Goal: Task Accomplishment & Management: Use online tool/utility

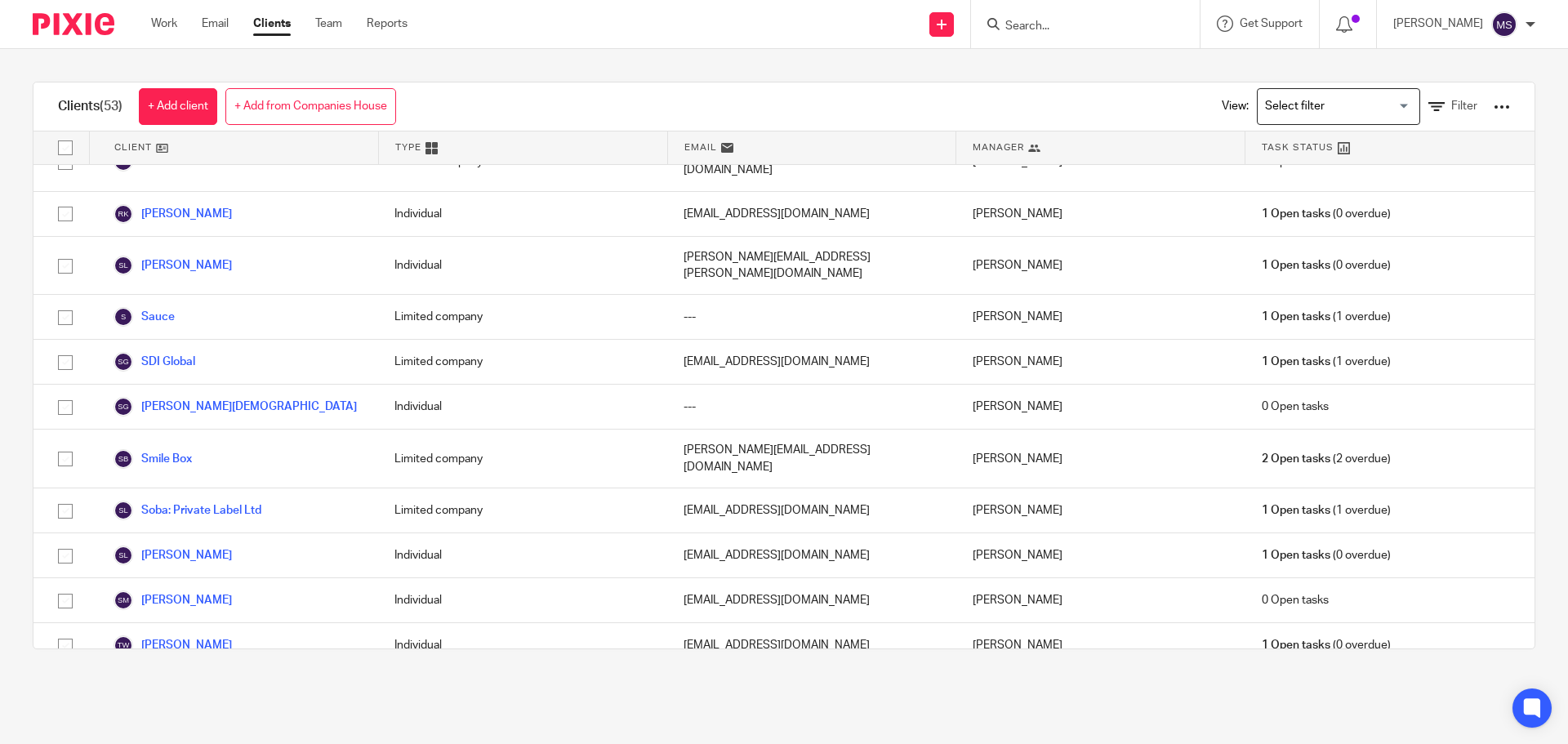
scroll to position [1897, 0]
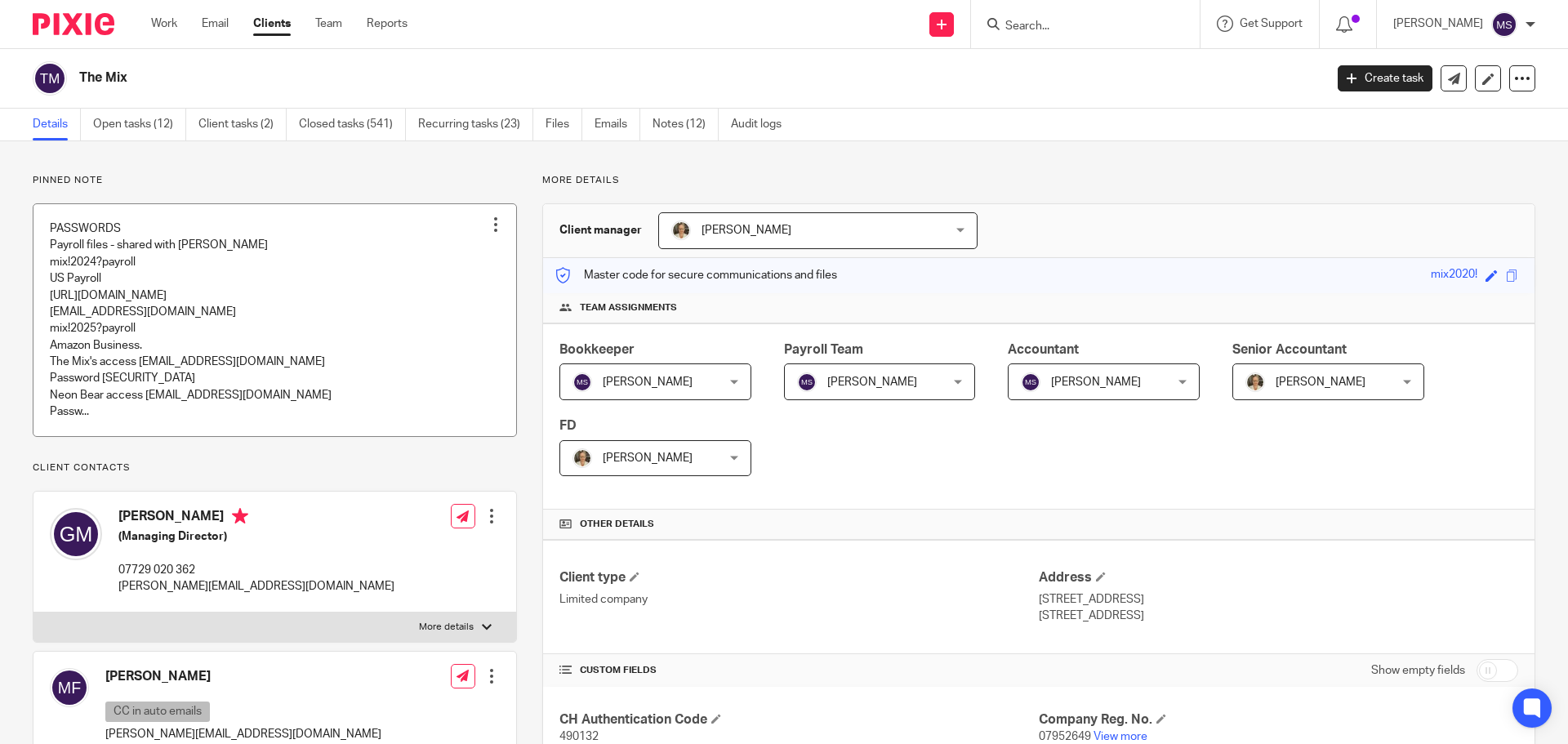
click at [182, 324] on link at bounding box center [274, 320] width 482 height 232
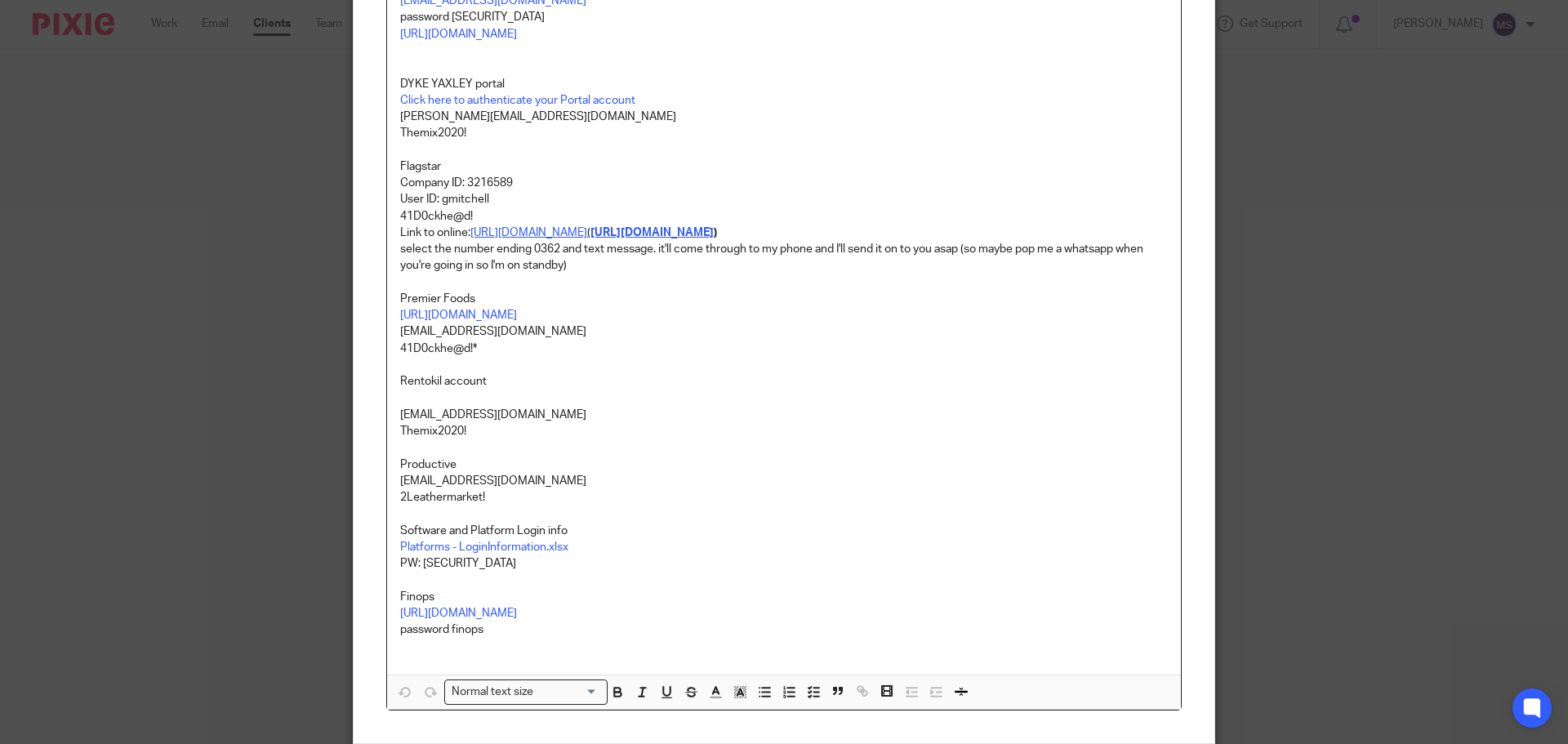
scroll to position [1834, 0]
drag, startPoint x: 472, startPoint y: 305, endPoint x: 1109, endPoint y: 304, distance: 637.0
click at [1109, 243] on p "Link to online: https://www.flagstar.com/private-bank ( https://www.flagstar.co…" at bounding box center [784, 235] width 768 height 17
click at [793, 332] on link "https://www.flagstar.com/private-bank" at bounding box center [787, 332] width 116 height 17
drag, startPoint x: 394, startPoint y: 284, endPoint x: 475, endPoint y: 284, distance: 81.0
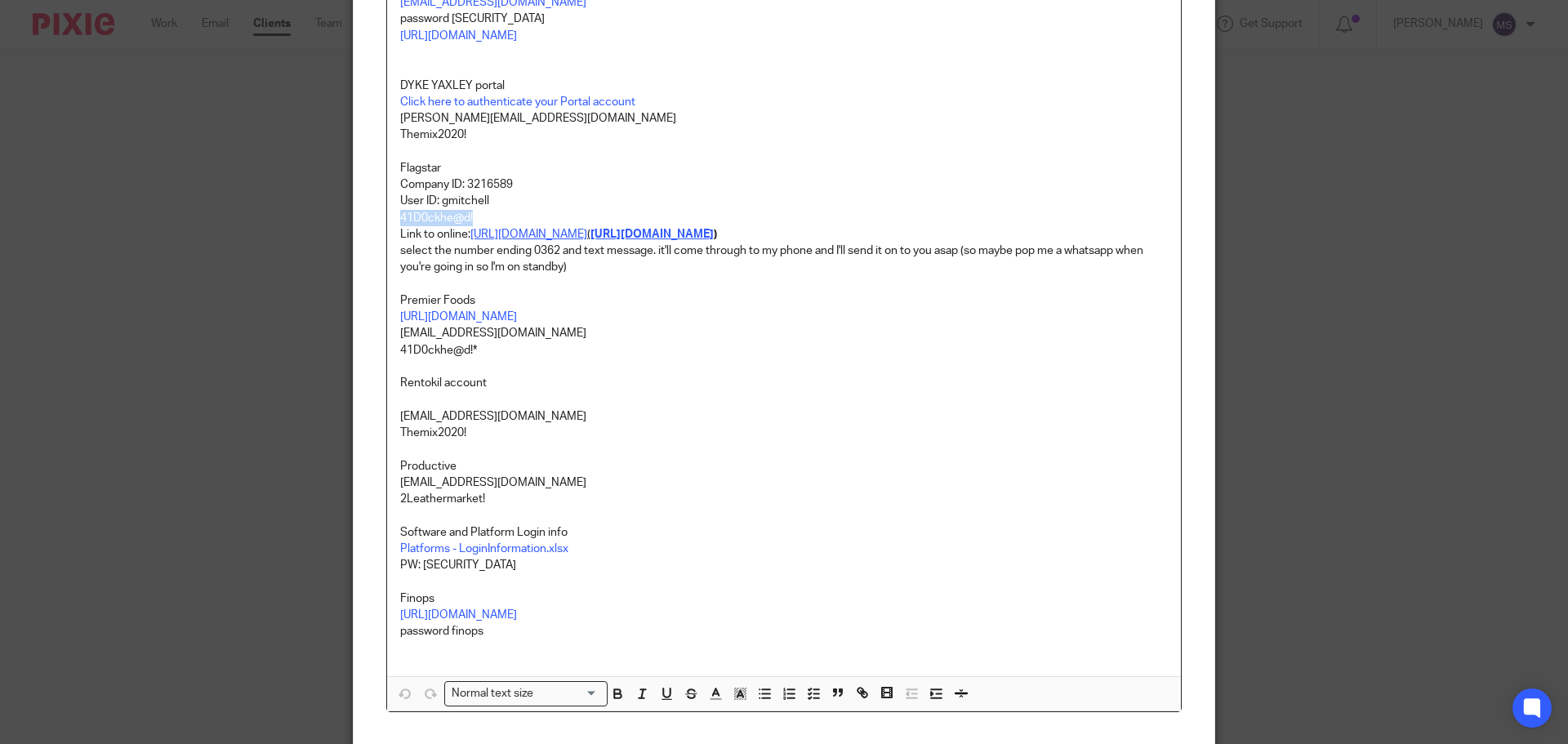
click at [475, 226] on p "41D0ckhe@d!" at bounding box center [784, 218] width 768 height 17
copy p "41D0ckhe@d!"
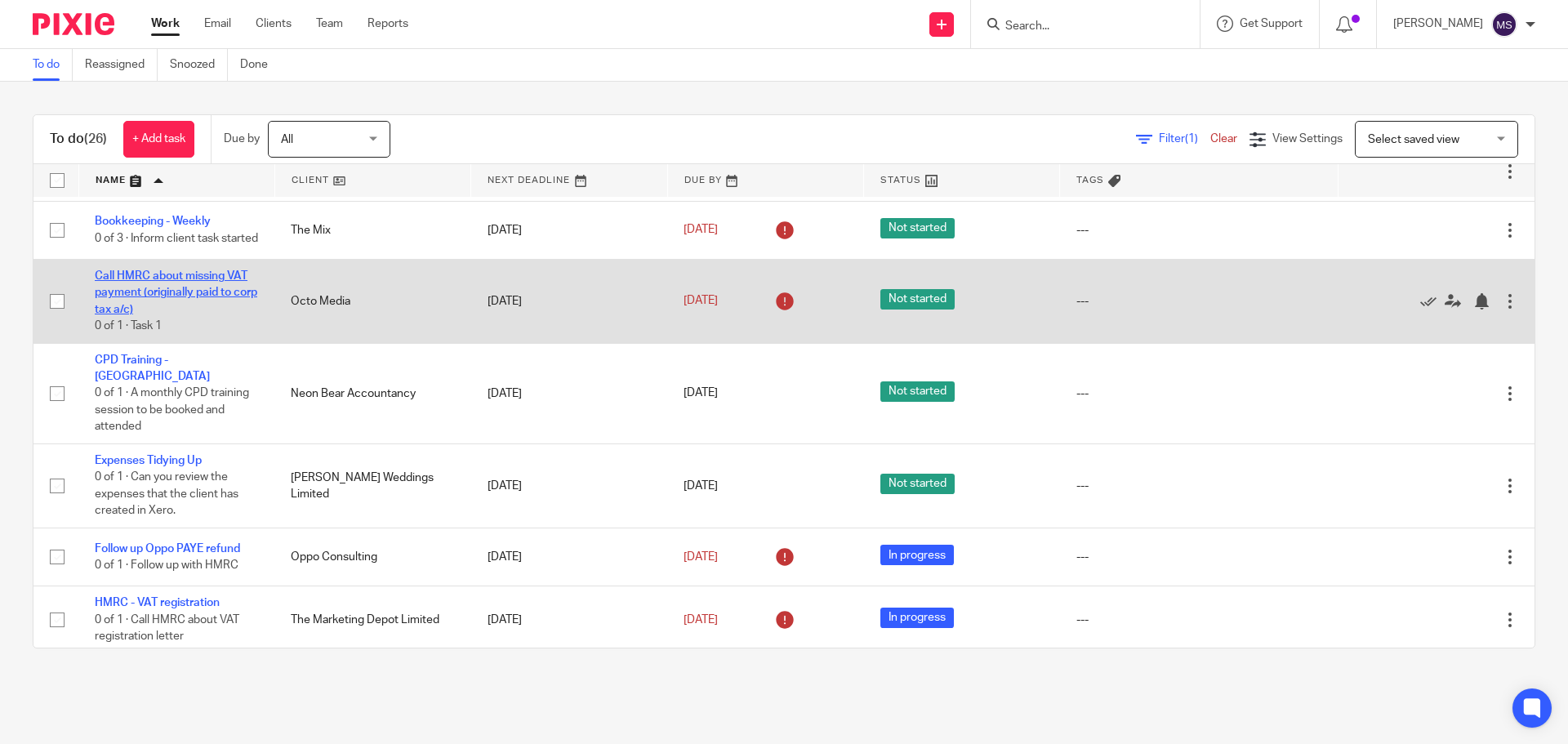
scroll to position [653, 0]
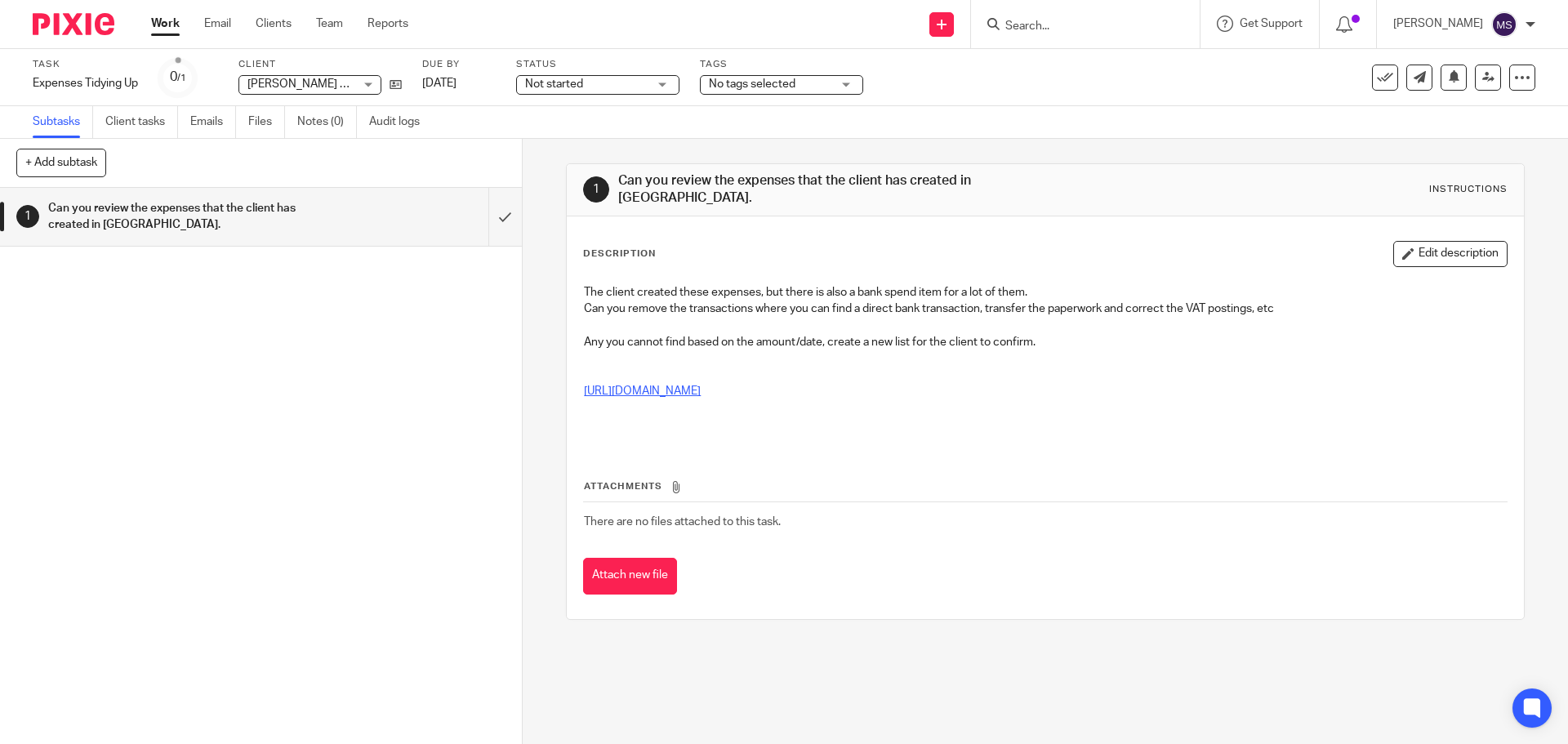
click at [700, 385] on link "[URL][DOMAIN_NAME]" at bounding box center [642, 391] width 116 height 11
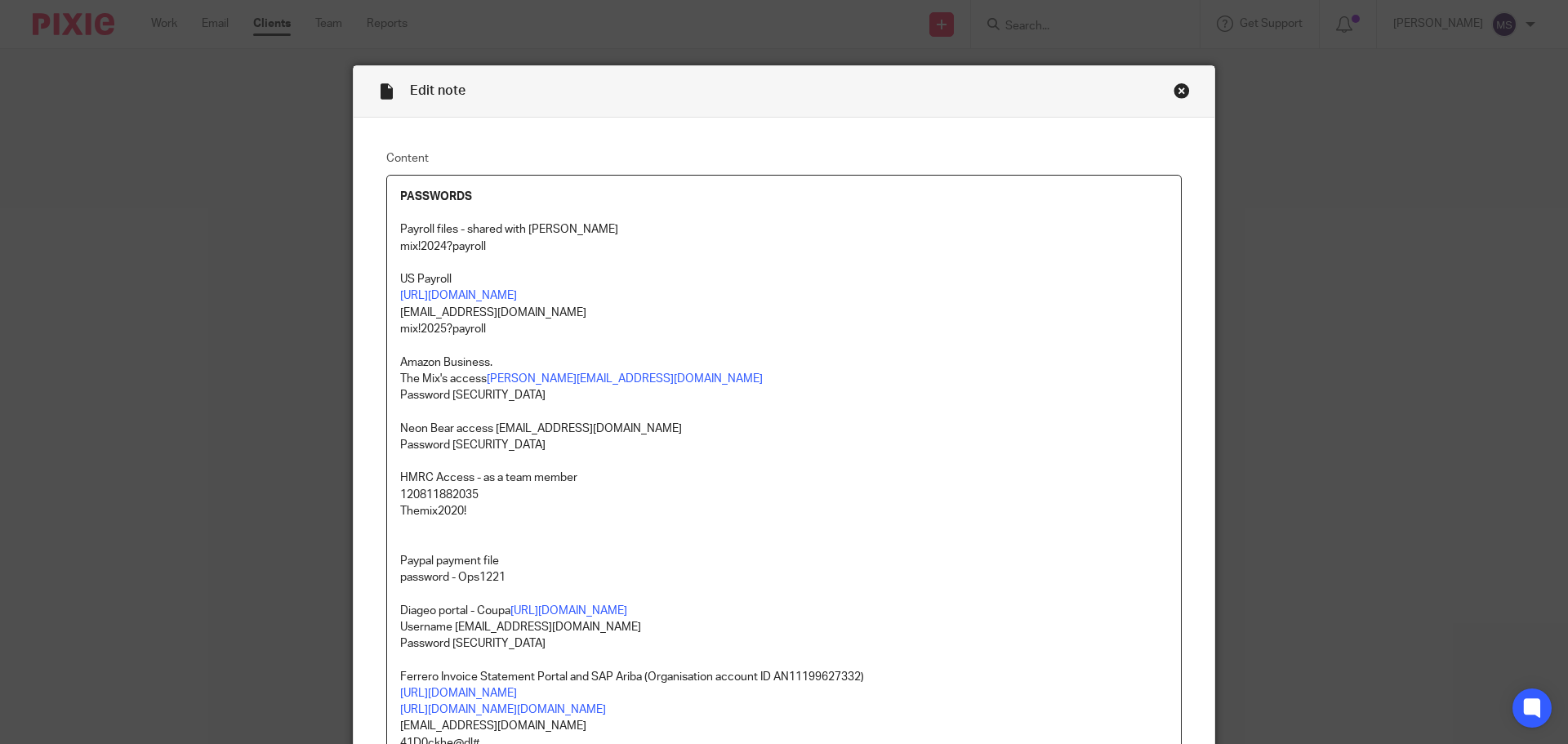
scroll to position [1834, 0]
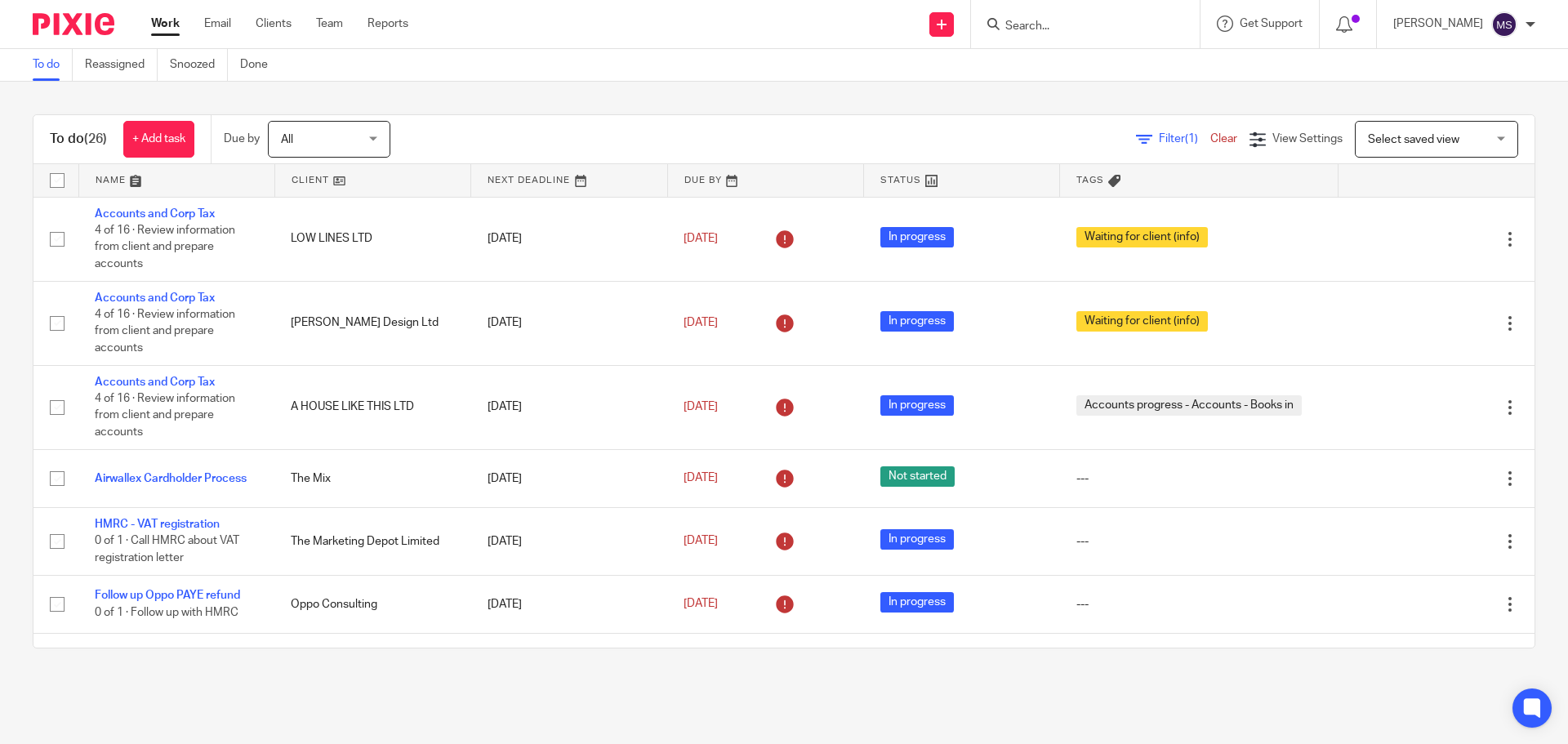
click at [125, 173] on link at bounding box center [176, 180] width 195 height 32
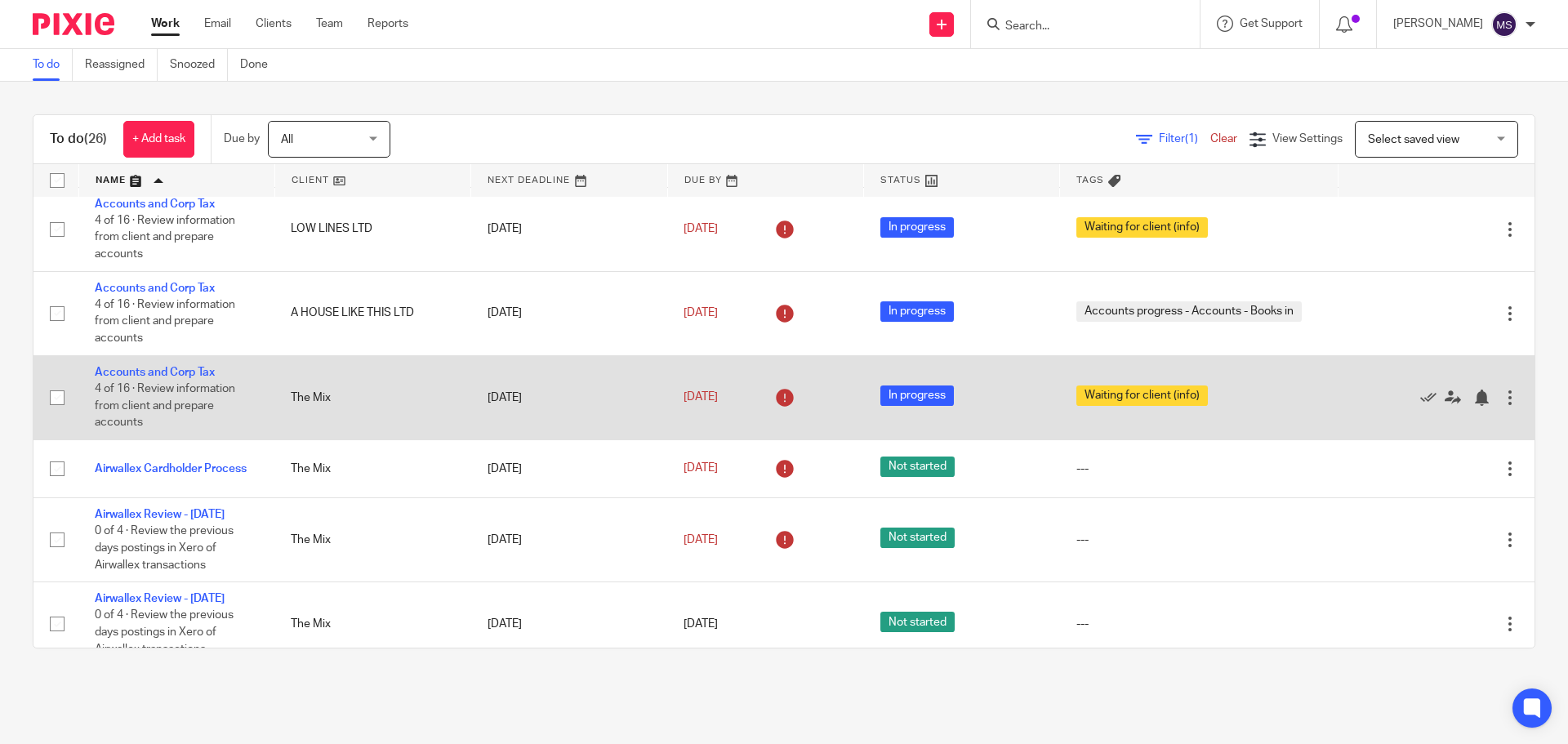
scroll to position [109, 0]
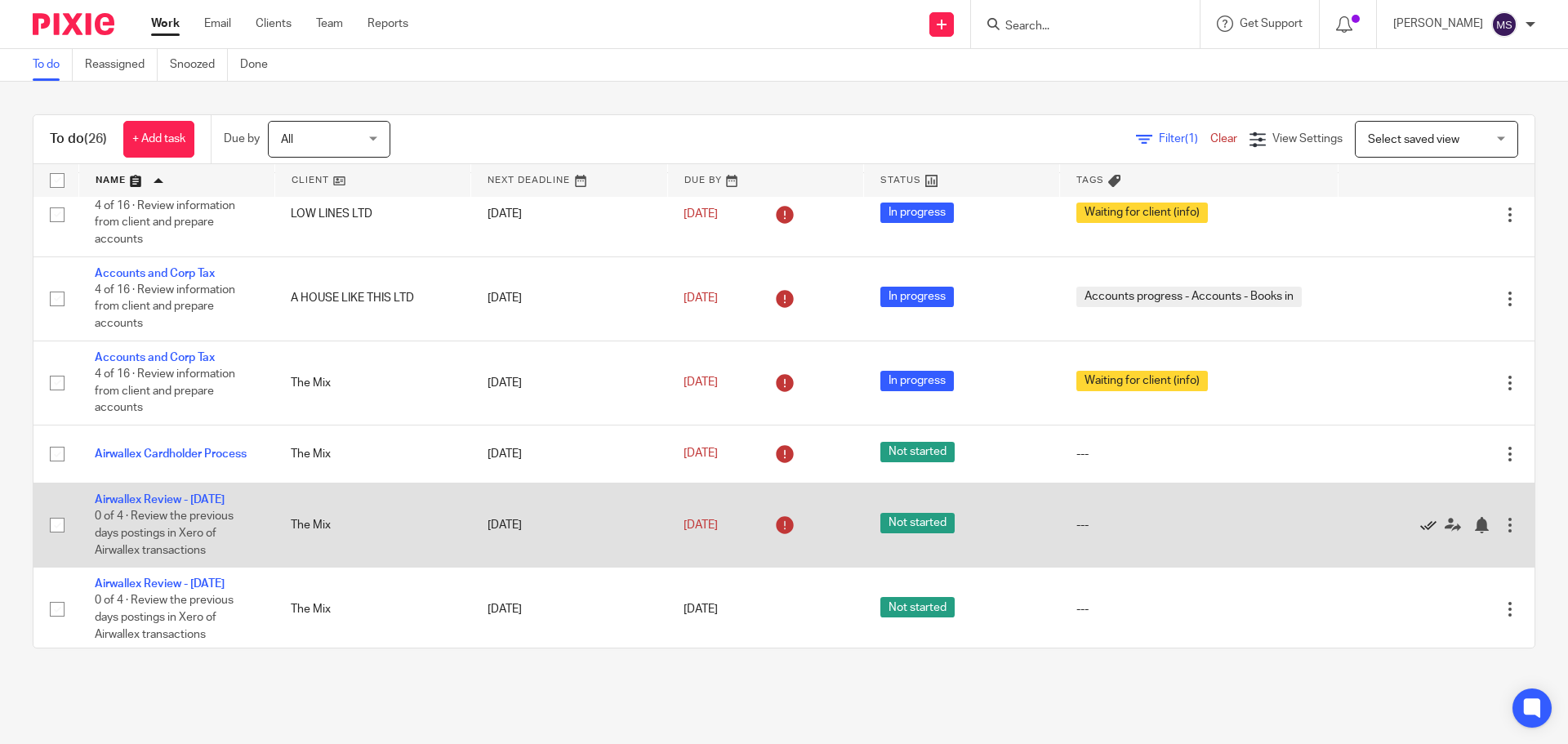
click at [1420, 525] on icon at bounding box center [1428, 526] width 17 height 17
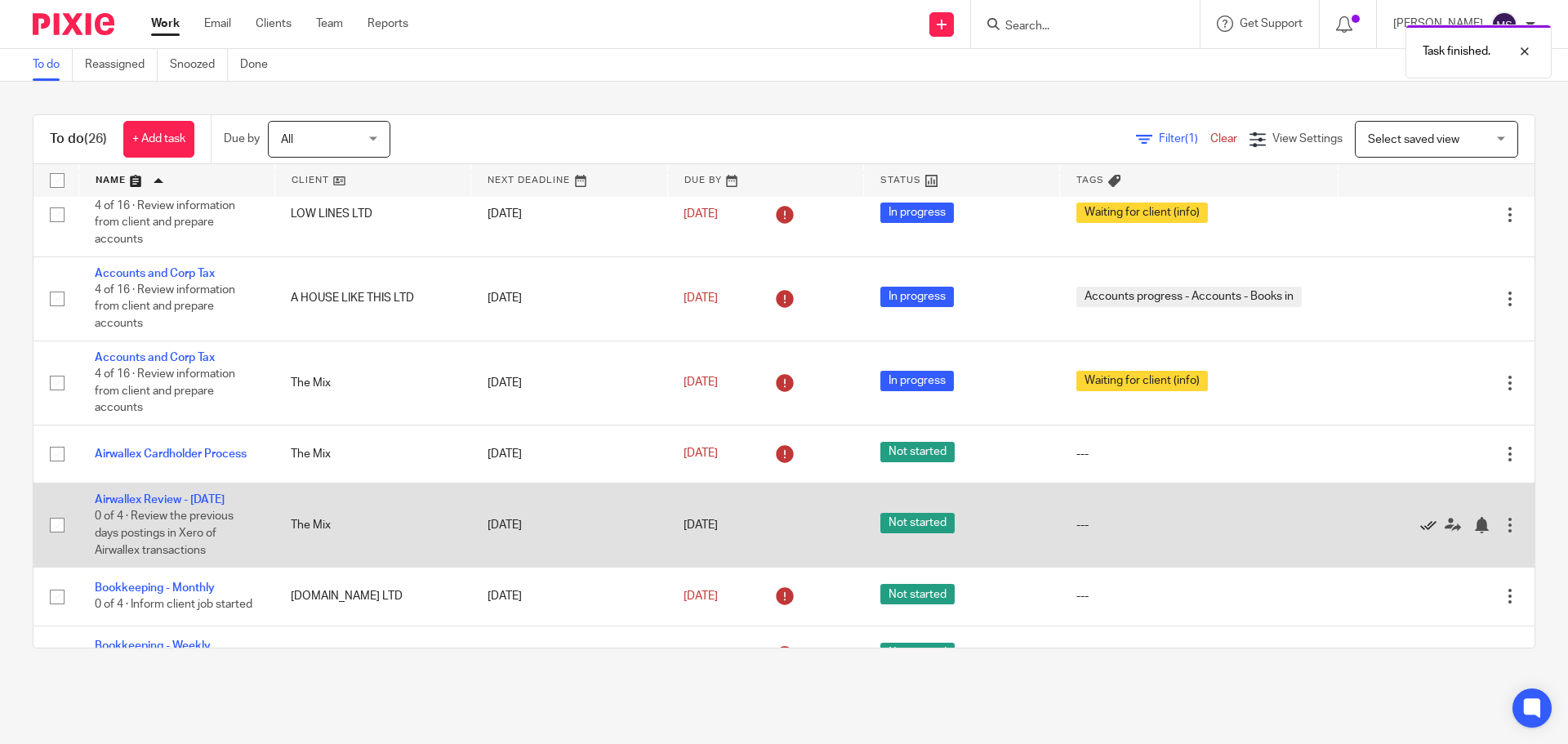
click at [1420, 533] on icon at bounding box center [1428, 526] width 17 height 17
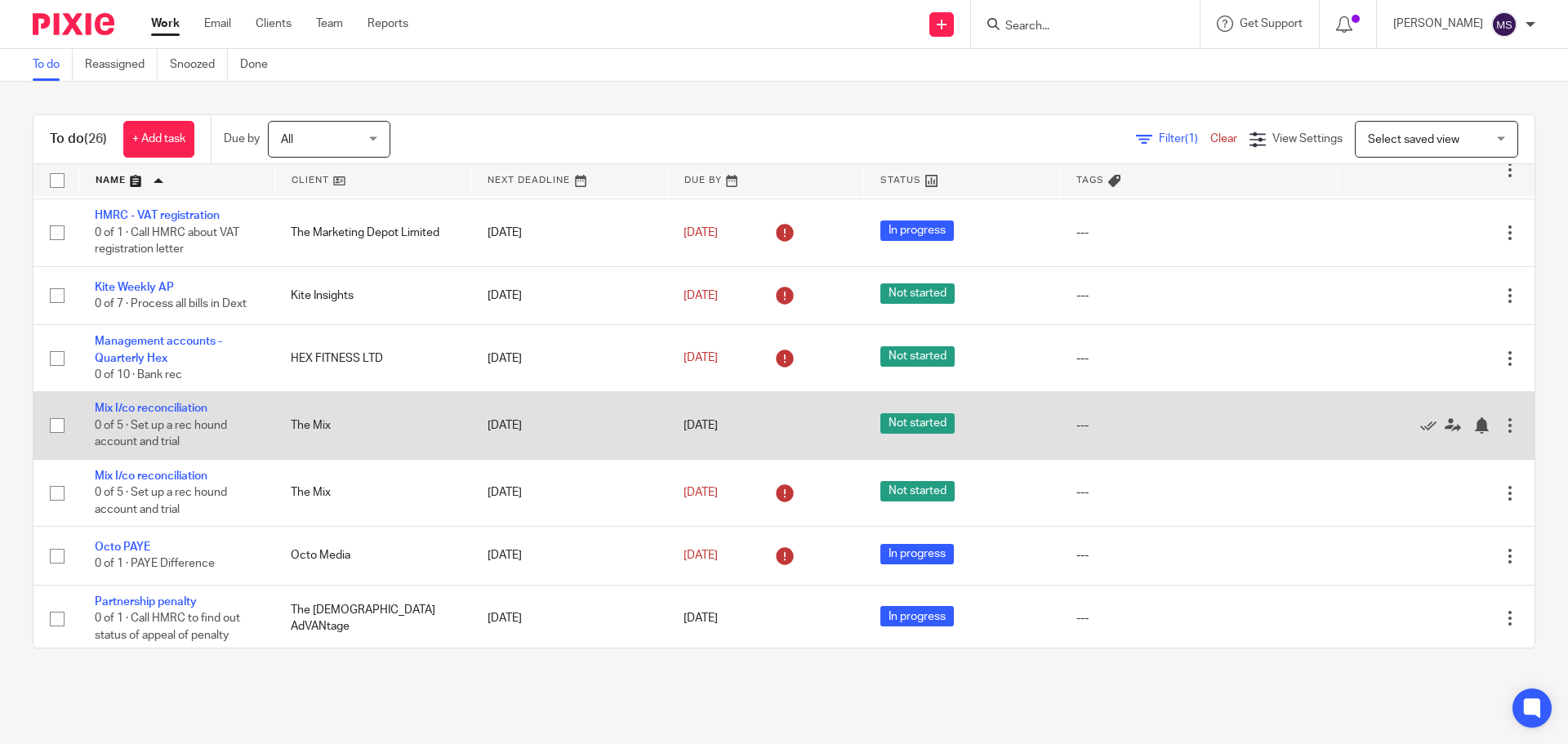
scroll to position [872, 0]
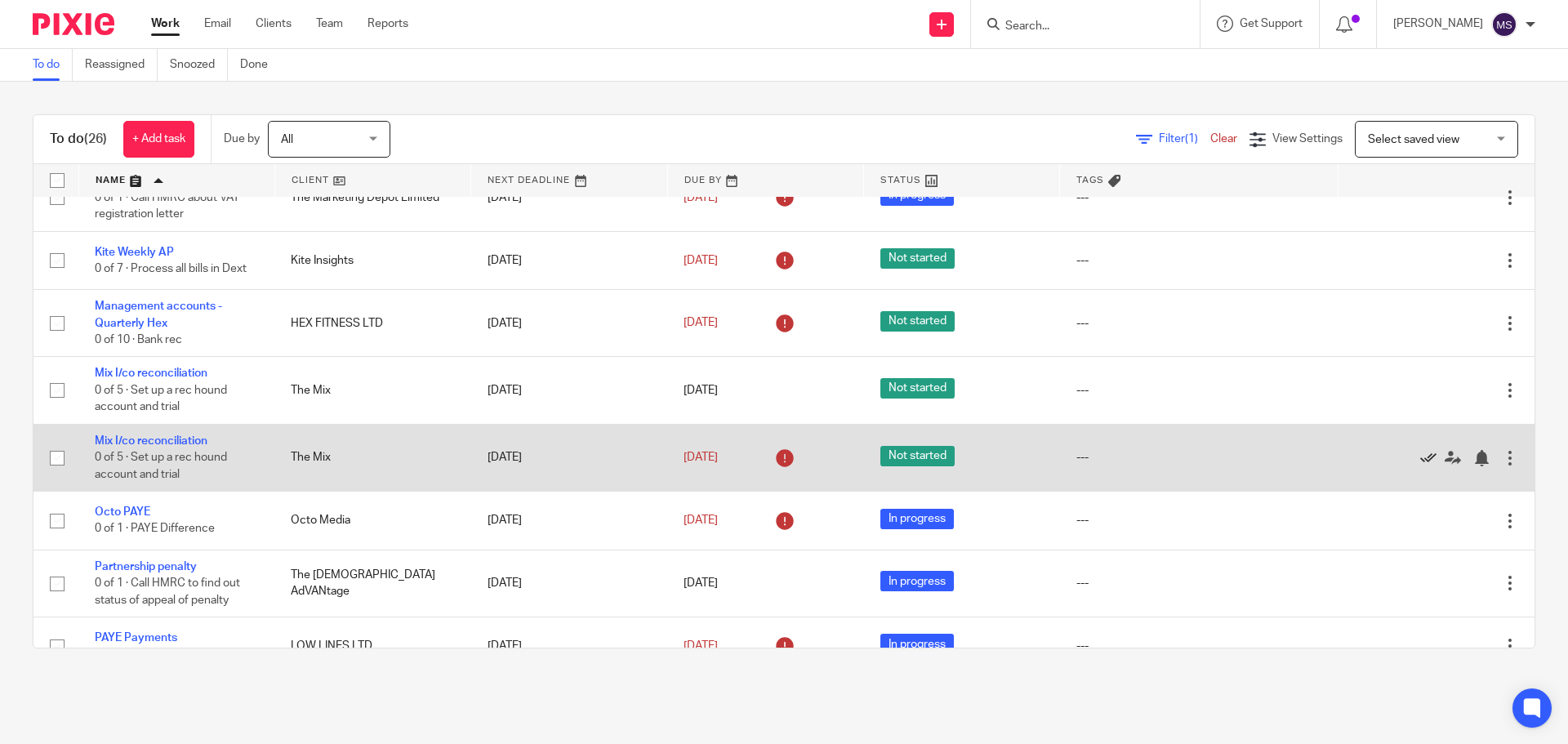
click at [1420, 461] on icon at bounding box center [1428, 458] width 17 height 17
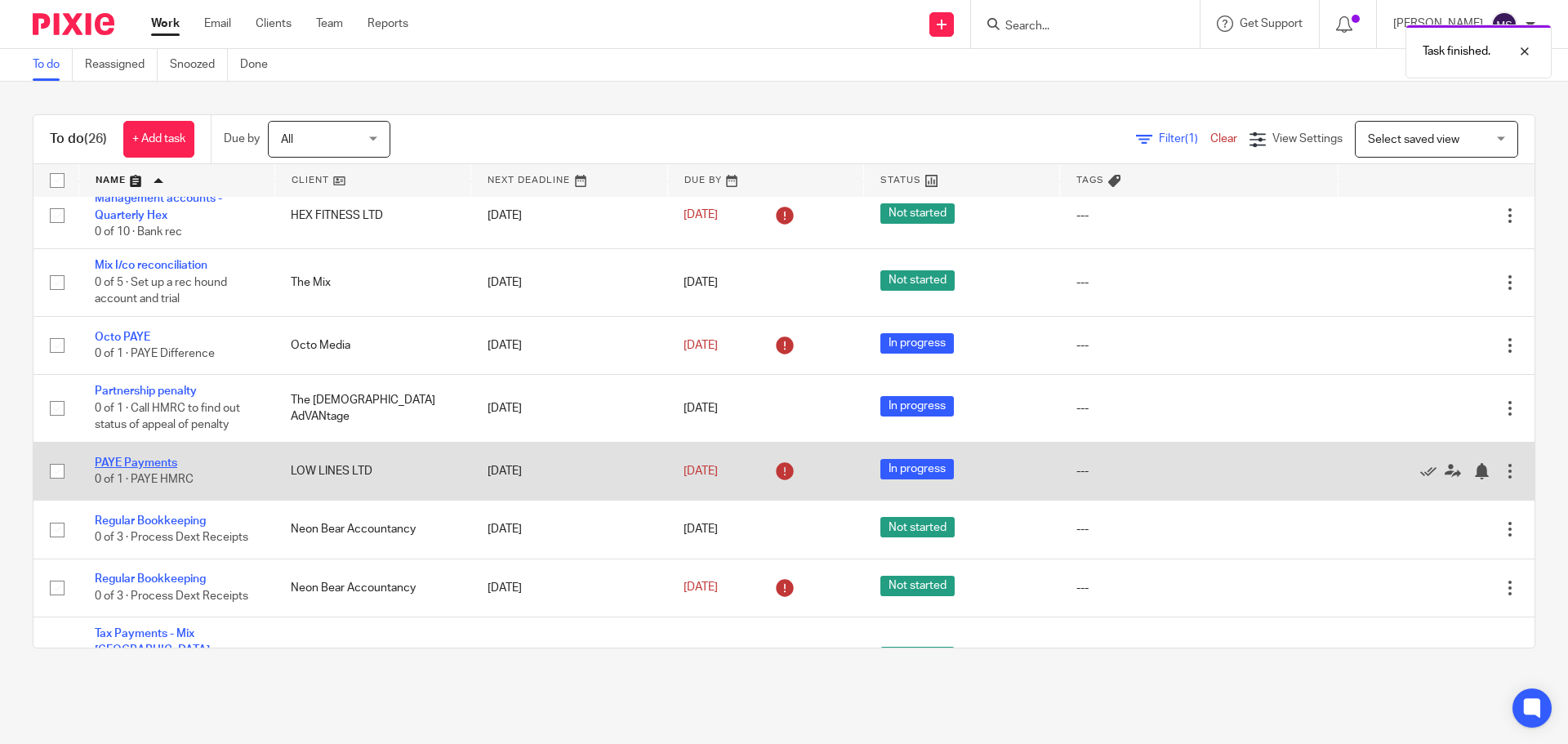
scroll to position [981, 0]
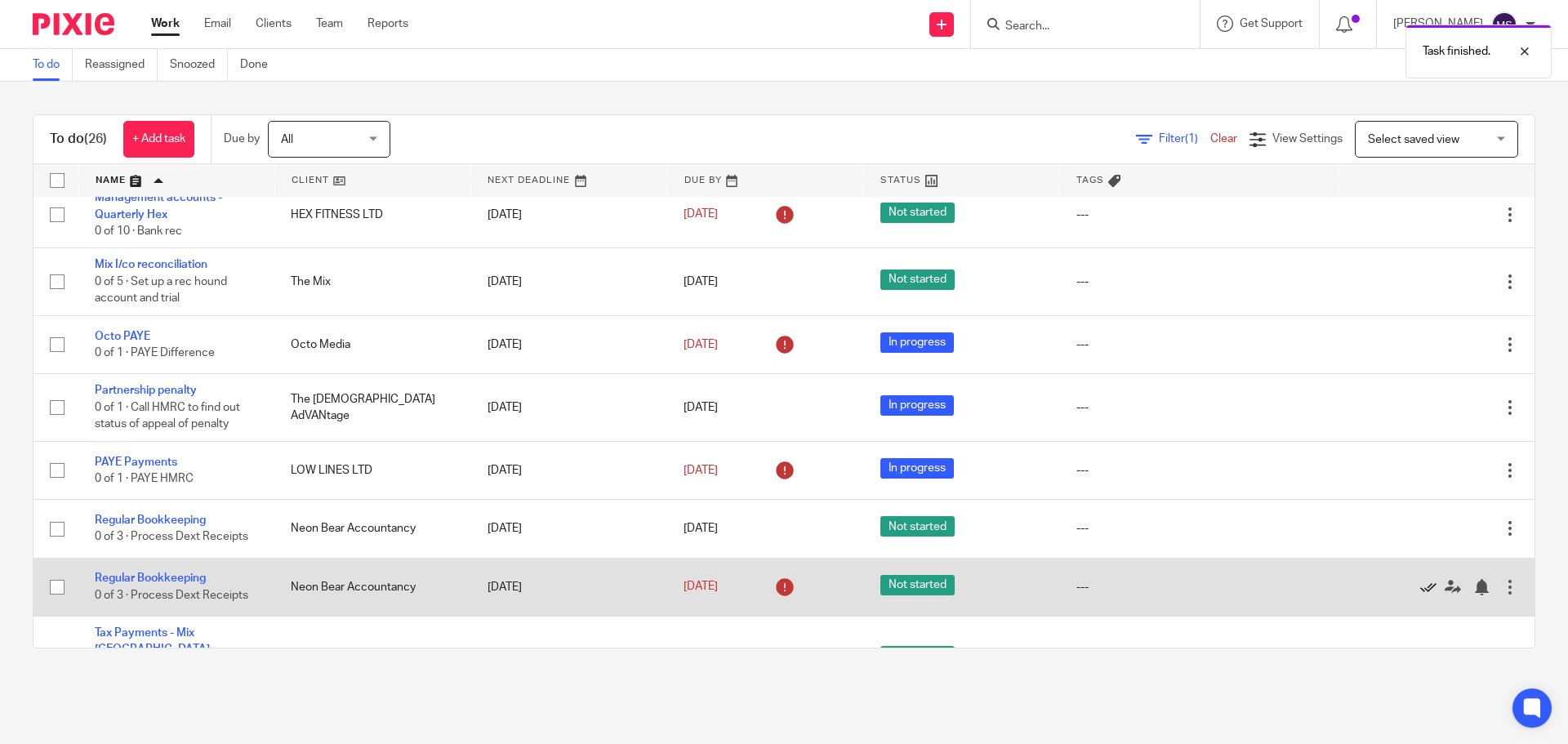
click at [1420, 589] on icon at bounding box center [1428, 588] width 17 height 17
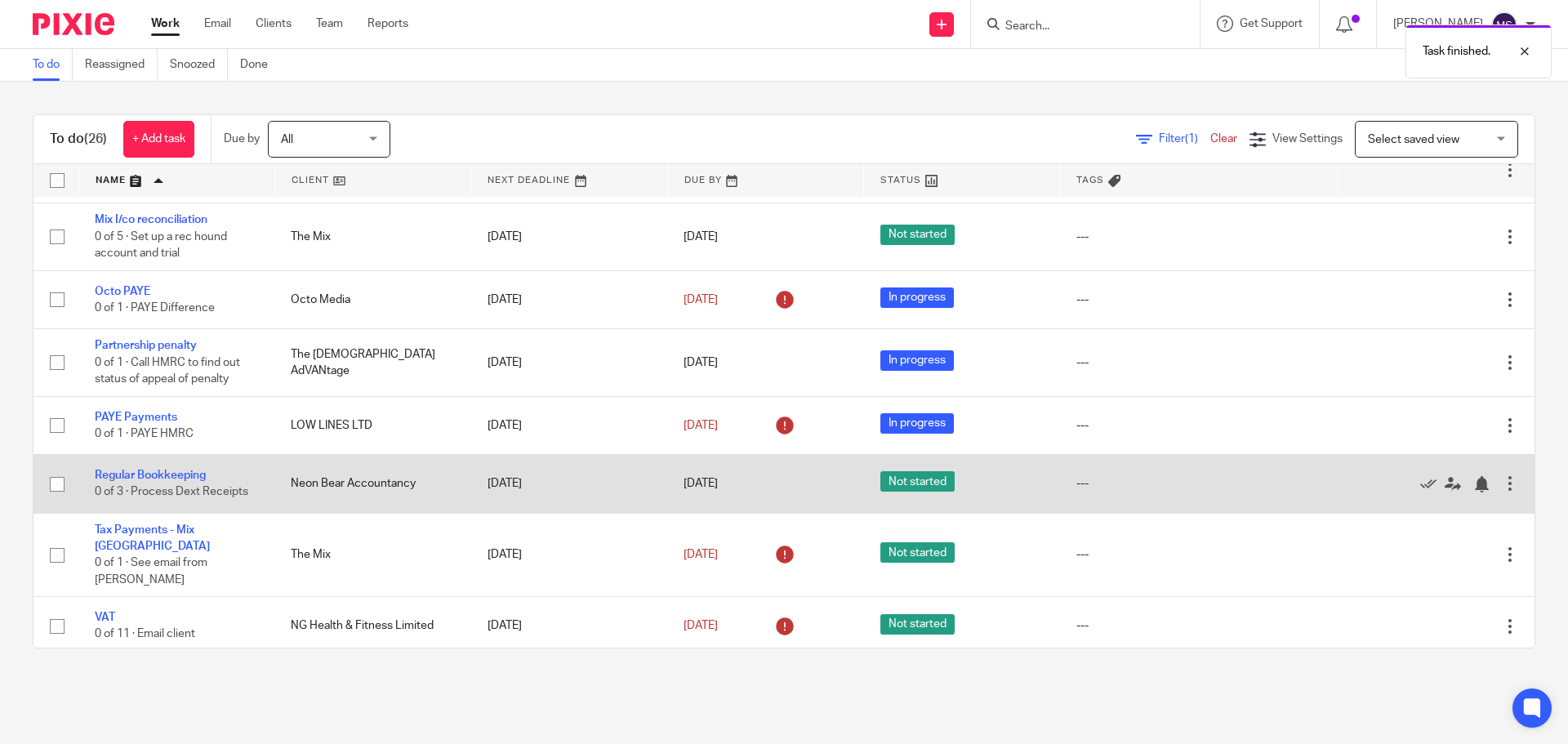
scroll to position [1067, 0]
